Goal: Task Accomplishment & Management: Complete application form

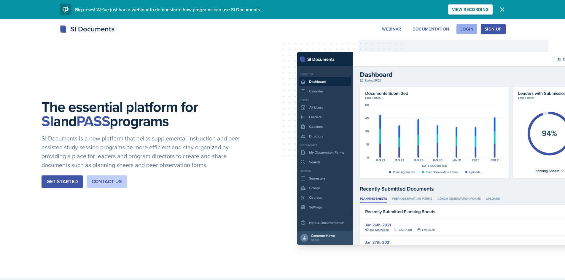
click at [462, 32] on button "Login" at bounding box center [466, 29] width 21 height 10
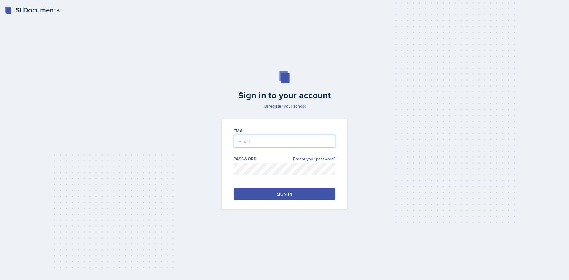
click at [286, 139] on input "email" at bounding box center [285, 141] width 102 height 12
type input "[EMAIL_ADDRESS][DOMAIN_NAME]"
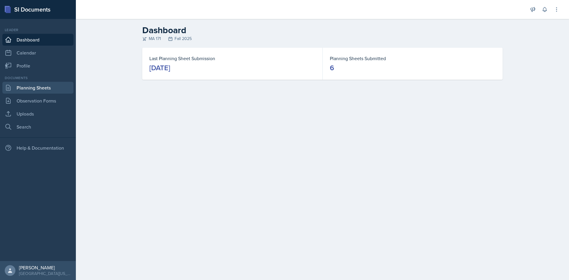
click at [47, 88] on link "Planning Sheets" at bounding box center [37, 88] width 71 height 12
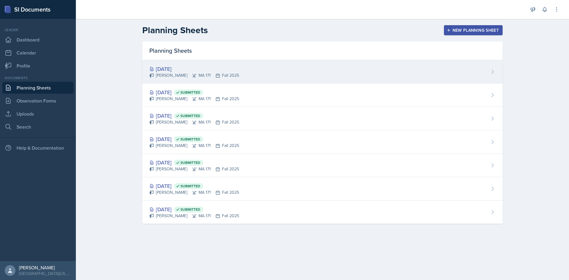
click at [207, 68] on div "[DATE]" at bounding box center [194, 69] width 90 height 8
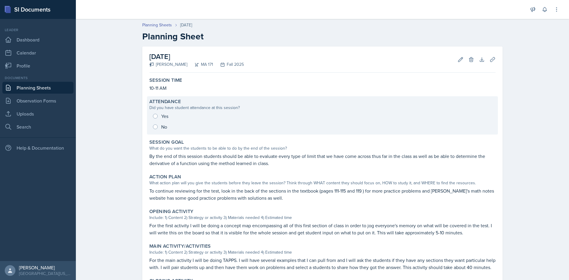
click at [159, 116] on div "Yes No" at bounding box center [322, 121] width 346 height 21
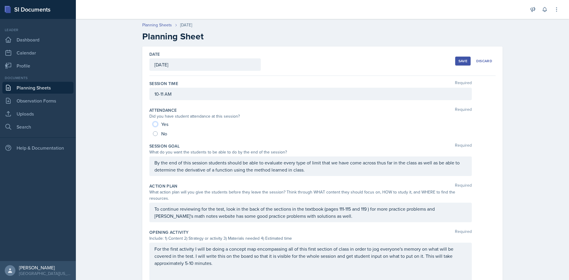
click at [153, 124] on input "Yes" at bounding box center [155, 124] width 5 height 5
radio input "true"
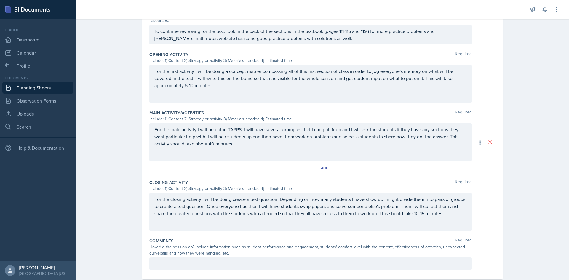
scroll to position [185, 0]
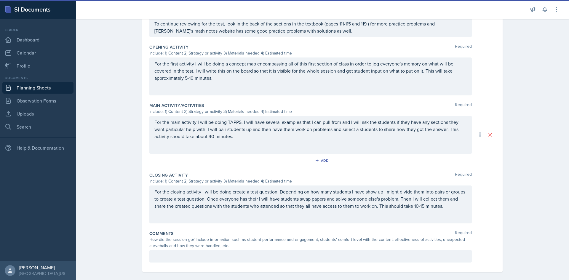
click at [265, 250] on div at bounding box center [310, 256] width 322 height 12
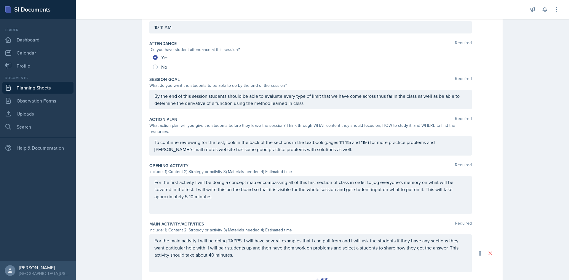
scroll to position [0, 0]
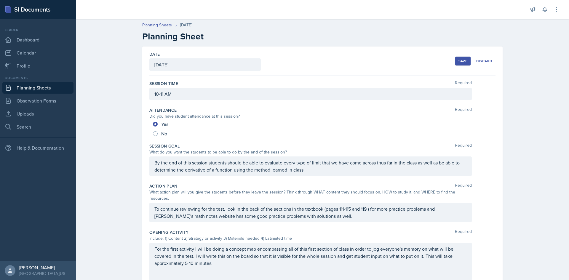
click at [463, 59] on div "Save" at bounding box center [463, 61] width 9 height 5
